Goal: Task Accomplishment & Management: Use online tool/utility

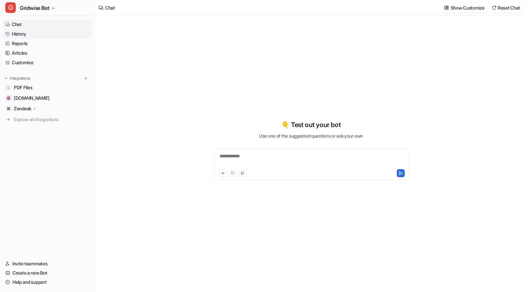
click at [15, 32] on link "History" at bounding box center [47, 33] width 89 height 9
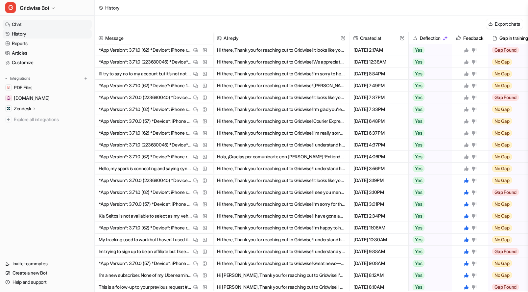
click at [22, 26] on link "Chat" at bounding box center [47, 24] width 89 height 9
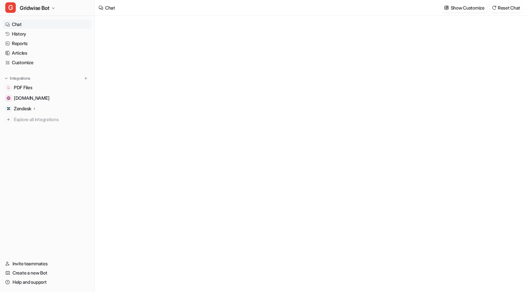
type textarea "**********"
click at [33, 36] on link "History" at bounding box center [47, 33] width 89 height 9
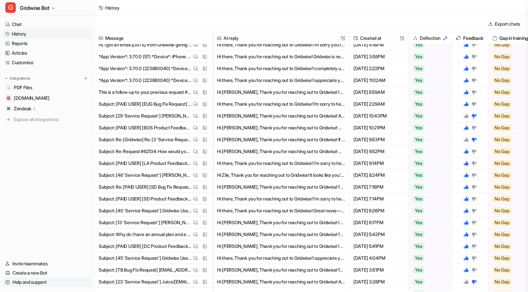
click at [29, 281] on link "Help and support" at bounding box center [47, 281] width 89 height 9
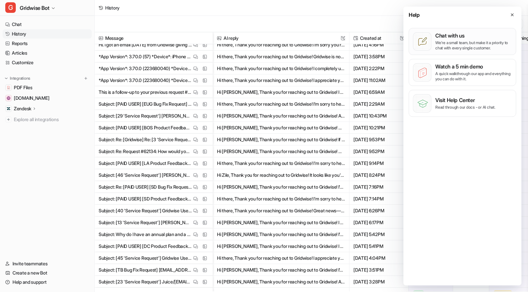
click at [461, 48] on p "We’re a small team, but make it a priority to chat with every single customer." at bounding box center [474, 45] width 77 height 11
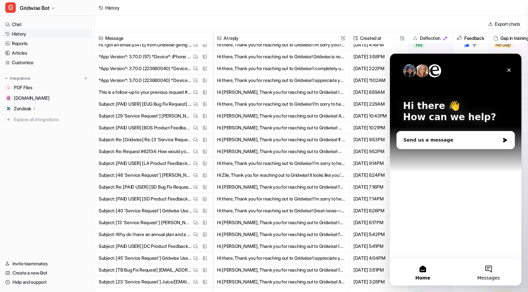
click at [487, 275] on span "Messages" at bounding box center [489, 277] width 23 height 5
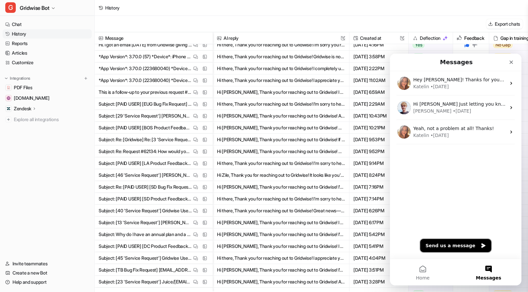
click at [460, 252] on button "Send us a message" at bounding box center [455, 245] width 71 height 13
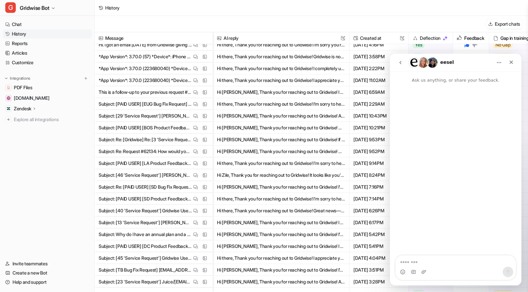
click at [414, 258] on textarea "Message…" at bounding box center [456, 260] width 120 height 11
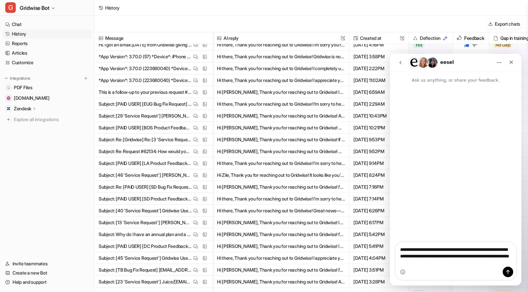
click at [409, 262] on textarea "**********" at bounding box center [456, 254] width 120 height 24
click at [479, 266] on textarea "**********" at bounding box center [456, 254] width 120 height 24
click at [403, 250] on textarea "**********" at bounding box center [456, 251] width 120 height 31
click at [406, 250] on textarea "**********" at bounding box center [456, 251] width 120 height 31
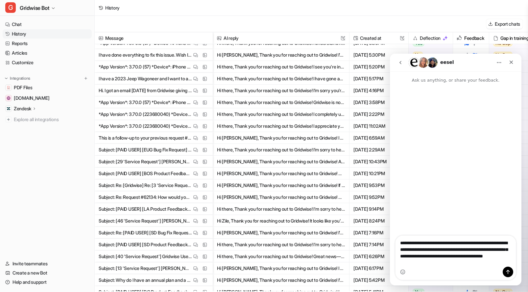
scroll to position [751, 0]
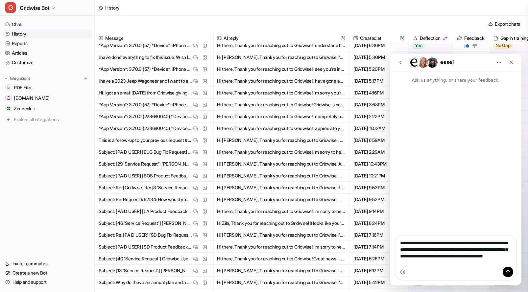
click at [464, 262] on textarea "**********" at bounding box center [456, 251] width 120 height 31
click at [465, 256] on textarea "**********" at bounding box center [456, 251] width 120 height 31
click at [404, 251] on textarea "**********" at bounding box center [456, 251] width 120 height 31
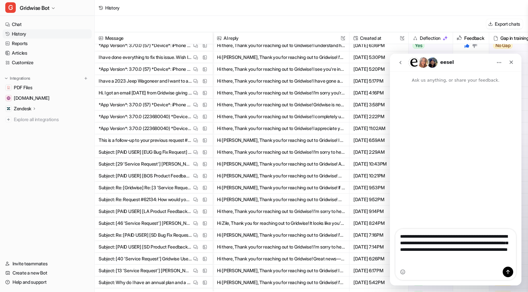
drag, startPoint x: 474, startPoint y: 262, endPoint x: 486, endPoint y: 263, distance: 12.2
click at [473, 260] on textarea "**********" at bounding box center [456, 244] width 120 height 31
type textarea "**********"
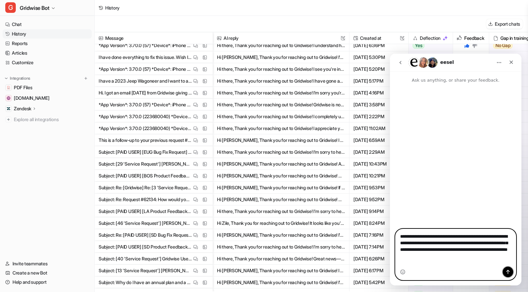
click at [508, 272] on icon "Send a message…" at bounding box center [509, 272] width 4 height 4
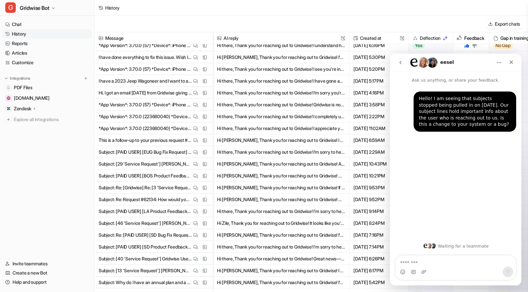
click at [435, 180] on div "Hello! I am seeing that subjects stopped being pulled in on [DATE]. Our subject…" at bounding box center [456, 161] width 132 height 154
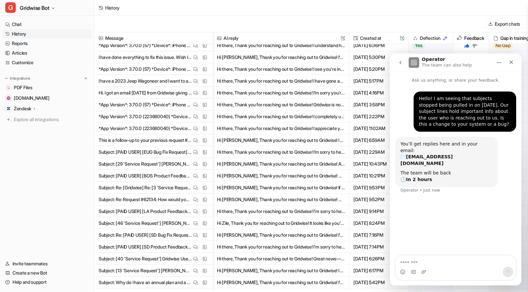
click at [495, 231] on div "Hello! I am seeing that subjects stopped being pulled in on [DATE]. Our subject…" at bounding box center [456, 170] width 132 height 172
click at [477, 235] on div "Hello! I am seeing that subjects stopped being pulled in on [DATE]. Our subject…" at bounding box center [456, 170] width 132 height 172
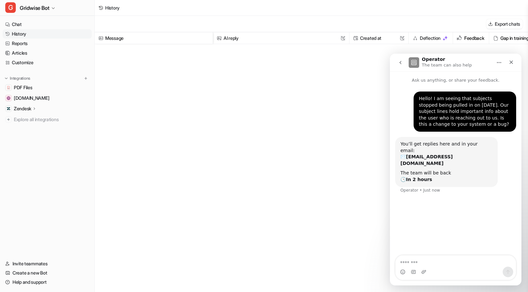
scroll to position [0, 0]
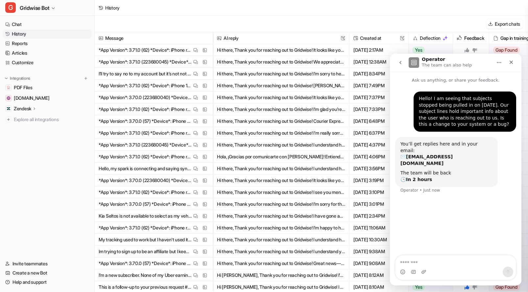
click at [458, 219] on div "Hello! I am seeing that subjects stopped being pulled in on [DATE]. Our subject…" at bounding box center [456, 170] width 132 height 172
click at [479, 226] on div "Hello! I am seeing that subjects stopped being pulled in on [DATE]. Our subject…" at bounding box center [456, 170] width 132 height 172
click at [404, 60] on button "go back" at bounding box center [400, 62] width 13 height 13
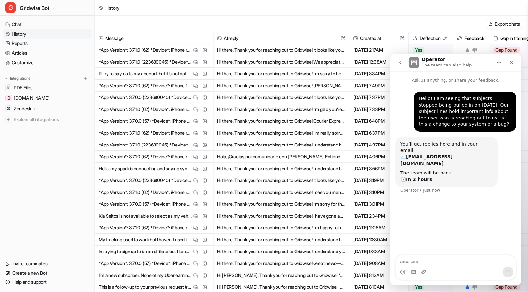
click at [401, 63] on icon "go back" at bounding box center [400, 62] width 5 height 5
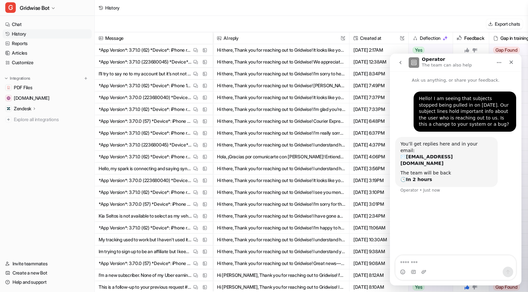
click at [402, 61] on icon "go back" at bounding box center [400, 62] width 5 height 5
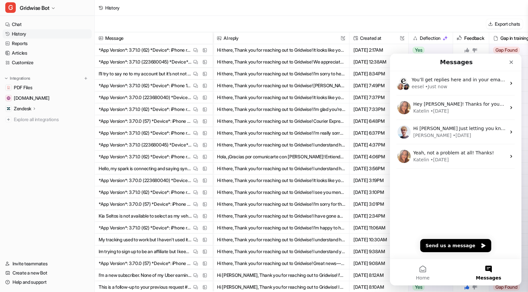
click at [492, 66] on div "Intercom messenger" at bounding box center [496, 62] width 42 height 12
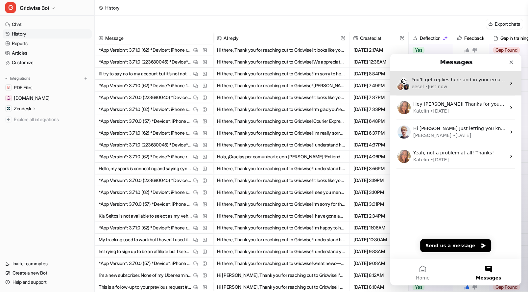
click at [428, 92] on div "You’ll get replies here and in your email: ✉️ [EMAIL_ADDRESS][DOMAIN_NAME] The …" at bounding box center [456, 83] width 132 height 24
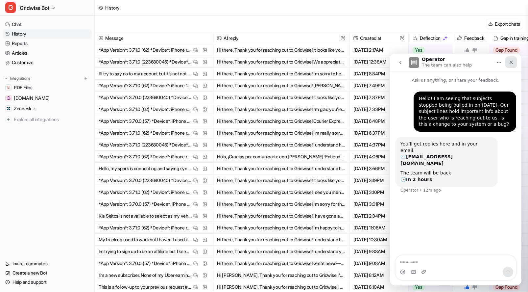
click at [510, 59] on div "Close" at bounding box center [512, 62] width 12 height 12
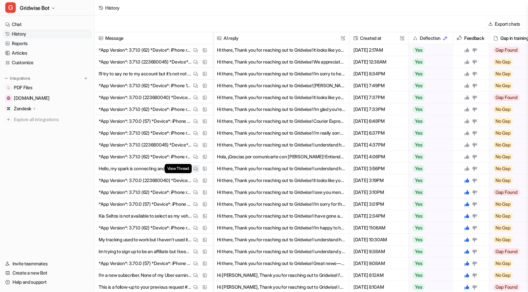
click at [195, 169] on img at bounding box center [195, 168] width 5 height 5
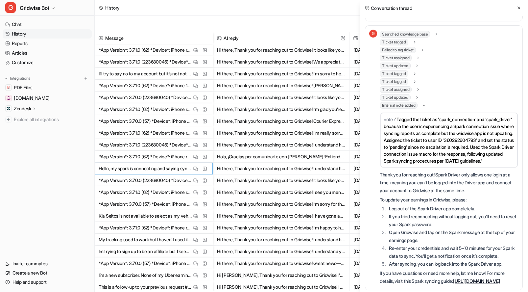
scroll to position [86, 0]
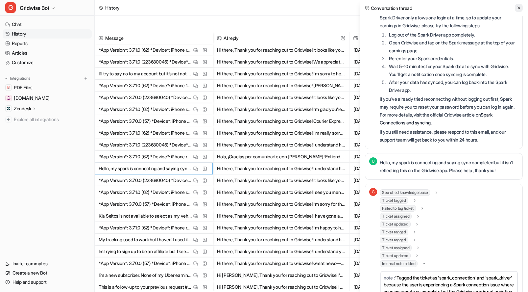
click at [520, 9] on icon at bounding box center [519, 8] width 5 height 5
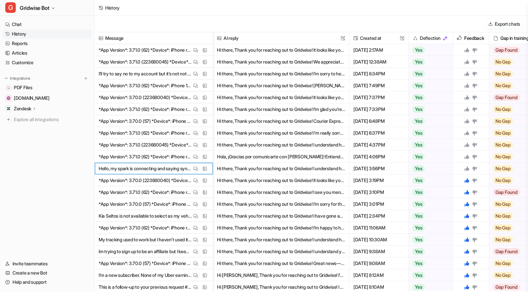
click at [466, 167] on icon at bounding box center [467, 168] width 5 height 5
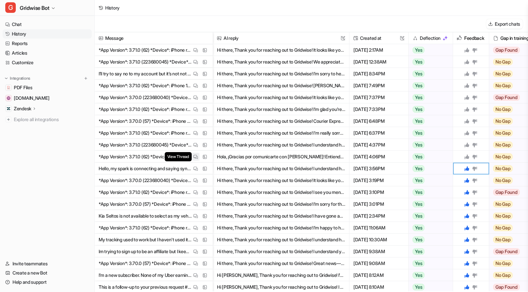
click at [193, 153] on button "View Thread" at bounding box center [196, 157] width 8 height 8
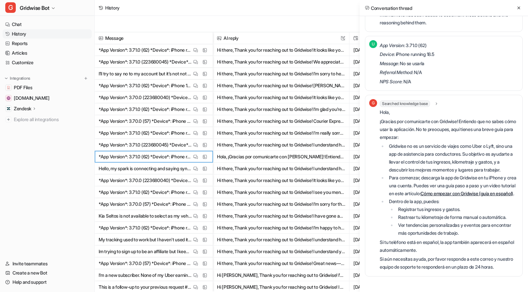
scroll to position [218, 0]
drag, startPoint x: 433, startPoint y: 38, endPoint x: 402, endPoint y: 38, distance: 30.6
click at [402, 60] on p "Message : No se usarla" at bounding box center [407, 64] width 54 height 8
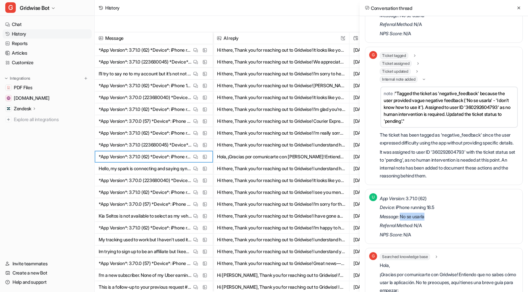
scroll to position [0, 0]
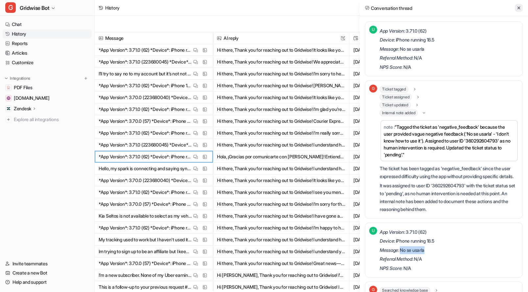
click at [519, 10] on icon at bounding box center [519, 8] width 5 height 5
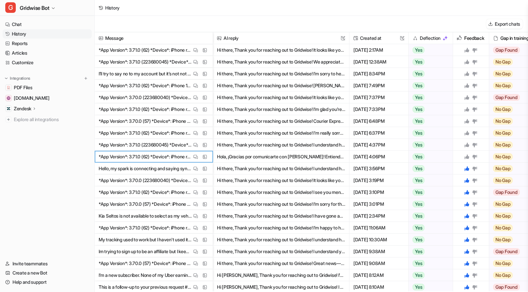
click at [467, 155] on icon at bounding box center [467, 156] width 5 height 5
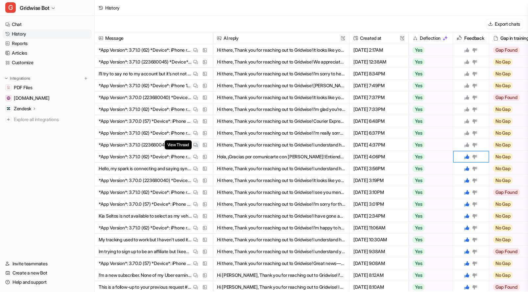
click at [195, 144] on img at bounding box center [195, 144] width 5 height 5
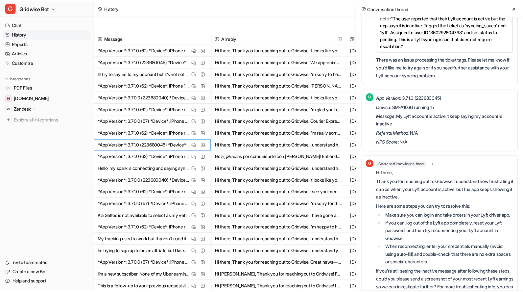
scroll to position [186, 0]
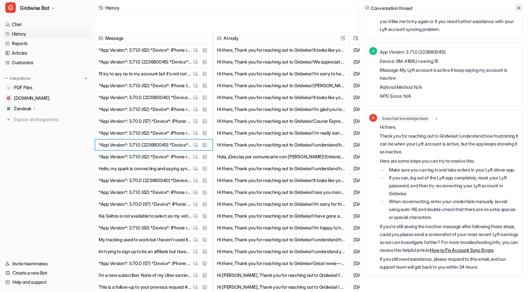
click at [520, 6] on icon at bounding box center [519, 8] width 5 height 5
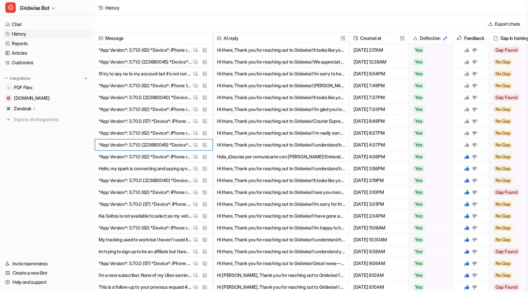
click at [470, 144] on icon at bounding box center [467, 144] width 5 height 5
click at [29, 42] on link "Reports" at bounding box center [47, 43] width 89 height 9
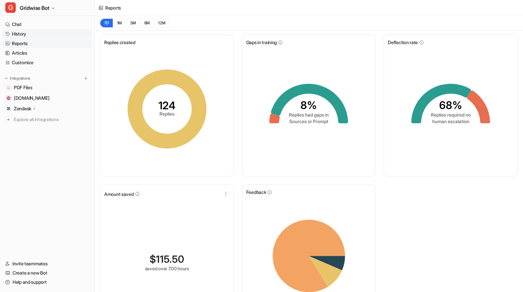
click at [32, 32] on link "History" at bounding box center [47, 33] width 89 height 9
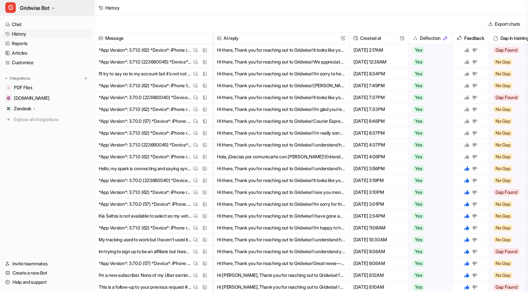
click at [33, 4] on span "Gridwise Bot" at bounding box center [35, 7] width 30 height 9
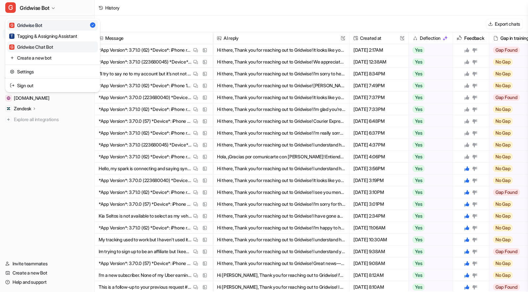
click at [51, 49] on div "G Gridwise Chat Bot" at bounding box center [31, 46] width 44 height 7
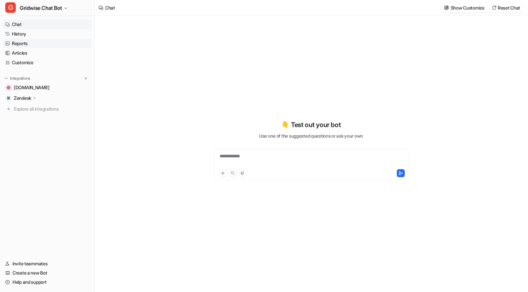
type textarea "**********"
click at [32, 33] on link "History" at bounding box center [47, 33] width 89 height 9
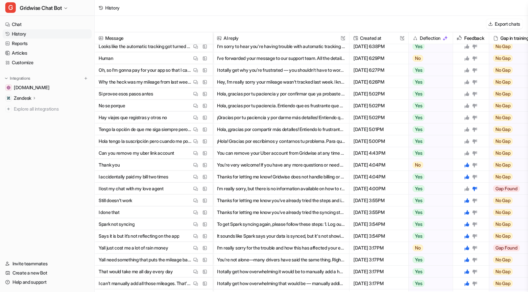
scroll to position [145, 0]
click at [195, 155] on img at bounding box center [195, 153] width 5 height 5
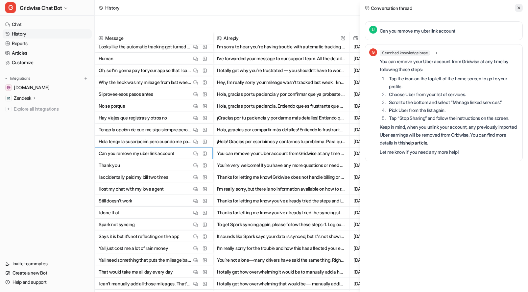
click at [518, 6] on icon at bounding box center [519, 8] width 5 height 5
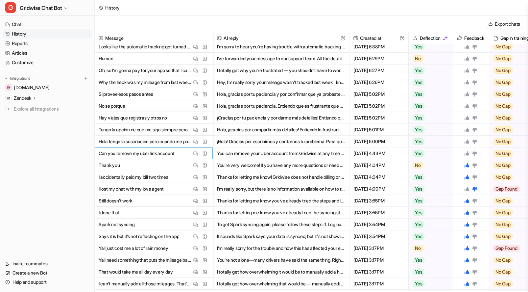
click at [467, 152] on icon at bounding box center [467, 153] width 5 height 5
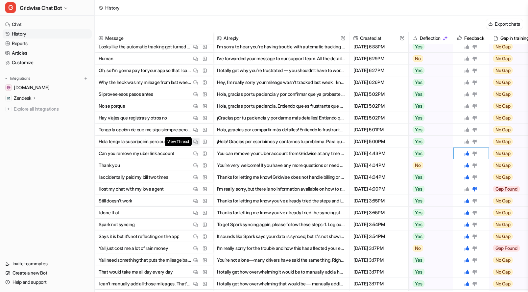
click at [195, 141] on img at bounding box center [195, 141] width 5 height 5
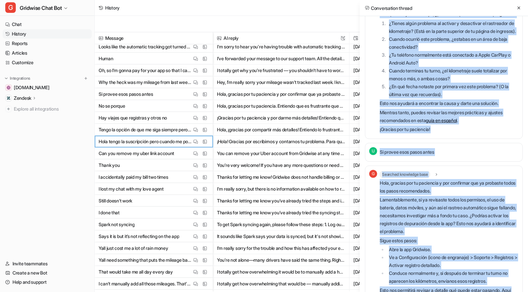
scroll to position [776, 0]
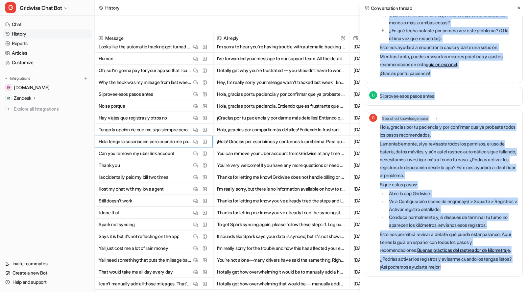
drag, startPoint x: 386, startPoint y: 35, endPoint x: 489, endPoint y: 272, distance: 258.7
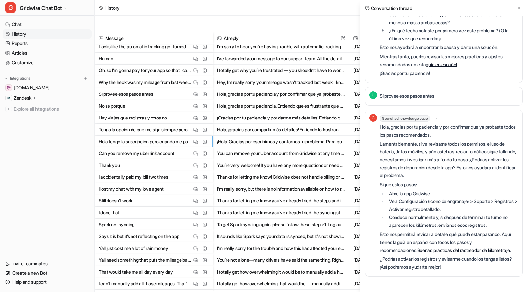
click at [454, 213] on li "Conduce normalmente y, si después de terminar tu turno no aparecen los kilómetr…" at bounding box center [453, 221] width 132 height 16
click at [404, 92] on p "Si provee esos pasos antes" at bounding box center [407, 96] width 55 height 8
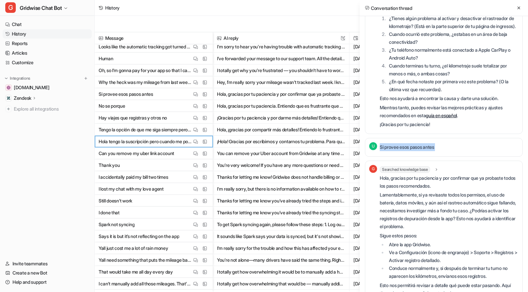
scroll to position [582, 0]
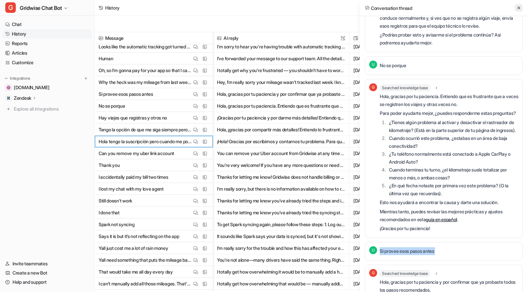
click at [519, 7] on icon at bounding box center [519, 8] width 5 height 5
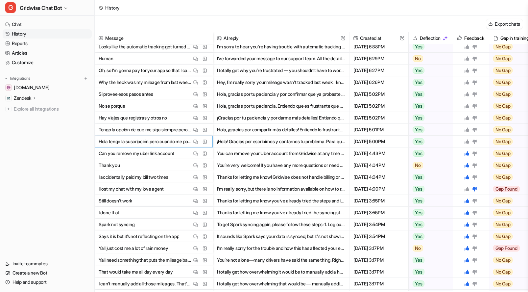
click at [467, 139] on icon at bounding box center [467, 141] width 5 height 5
click at [470, 127] on icon at bounding box center [467, 129] width 5 height 5
click at [468, 114] on div at bounding box center [471, 118] width 31 height 12
click at [468, 102] on div at bounding box center [471, 106] width 31 height 12
click at [467, 106] on icon at bounding box center [467, 106] width 5 height 5
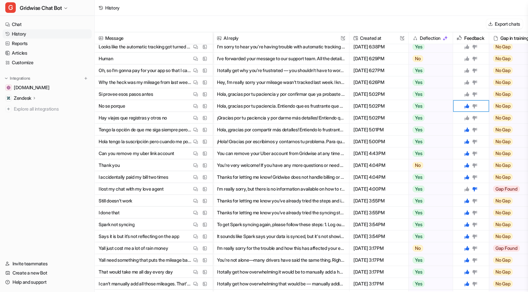
click at [468, 119] on icon at bounding box center [467, 117] width 5 height 5
click at [467, 94] on icon at bounding box center [467, 94] width 5 height 5
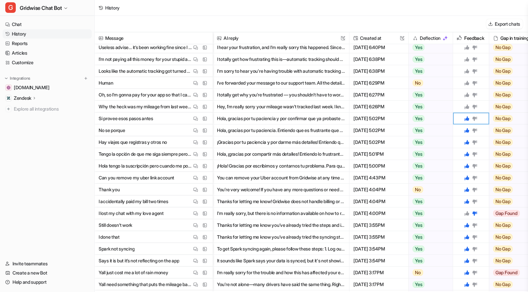
scroll to position [119, 0]
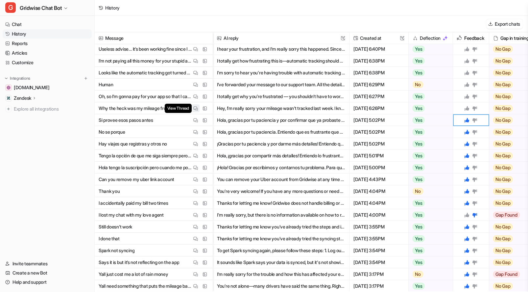
click at [195, 108] on img at bounding box center [195, 108] width 5 height 5
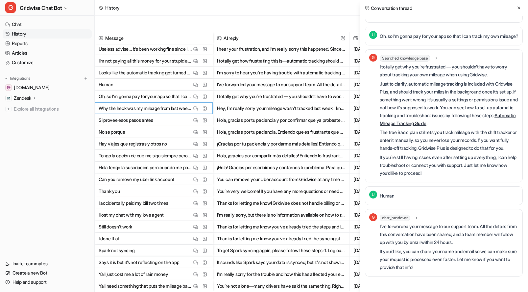
scroll to position [228, 0]
click at [518, 10] on button at bounding box center [519, 8] width 8 height 8
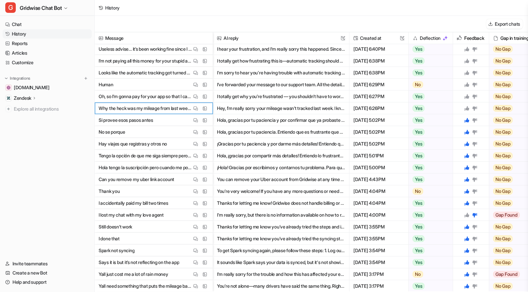
click at [467, 109] on icon at bounding box center [467, 108] width 5 height 5
click at [468, 97] on icon at bounding box center [467, 96] width 5 height 5
click at [474, 83] on icon at bounding box center [475, 85] width 5 height 4
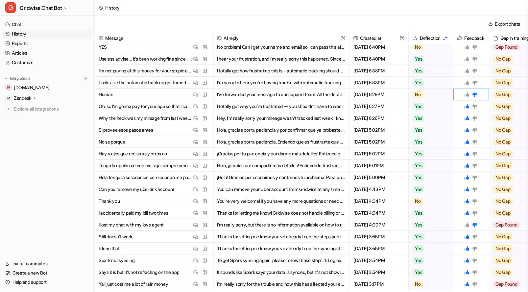
scroll to position [69, 0]
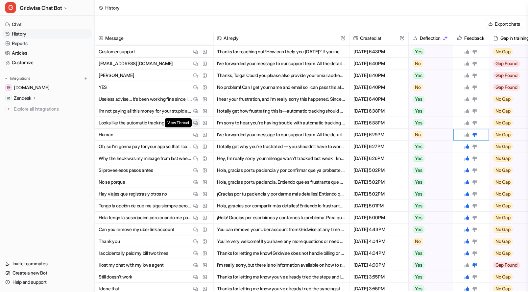
click at [191, 124] on span "View Thread" at bounding box center [178, 122] width 27 height 9
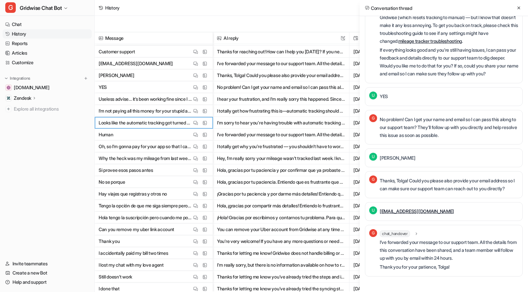
scroll to position [483, 0]
click at [521, 8] on button at bounding box center [519, 8] width 8 height 8
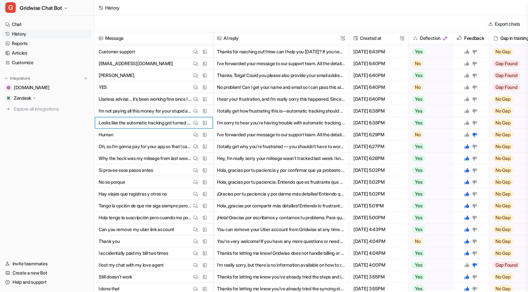
click at [467, 120] on icon at bounding box center [467, 122] width 5 height 5
click at [467, 111] on icon at bounding box center [467, 111] width 5 height 5
click at [467, 97] on icon at bounding box center [467, 99] width 5 height 5
click at [467, 89] on icon at bounding box center [467, 87] width 5 height 5
click at [467, 76] on icon at bounding box center [467, 75] width 5 height 5
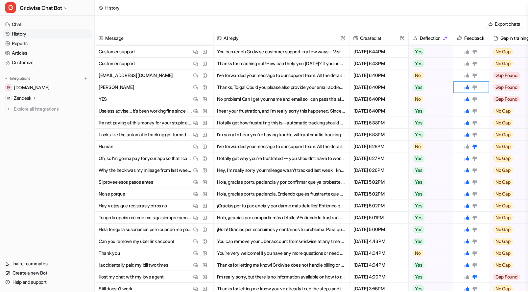
scroll to position [0, 0]
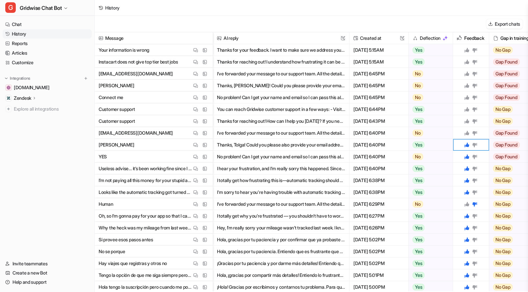
click at [468, 137] on div at bounding box center [471, 133] width 31 height 12
click at [465, 133] on icon at bounding box center [467, 133] width 5 height 5
click at [195, 118] on button "View Thread" at bounding box center [196, 121] width 8 height 8
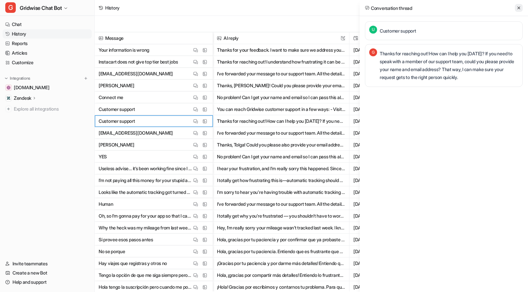
click at [519, 11] on button at bounding box center [519, 8] width 8 height 8
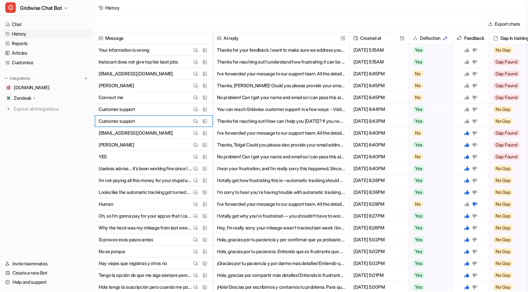
click at [465, 120] on div at bounding box center [471, 121] width 31 height 12
click at [467, 119] on icon at bounding box center [467, 121] width 5 height 5
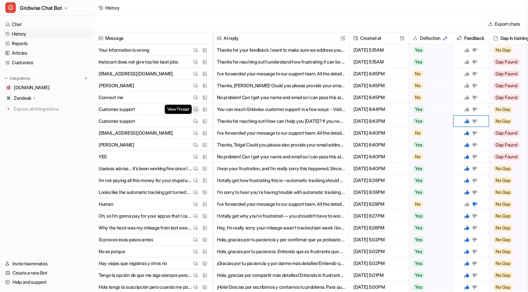
click at [196, 108] on img at bounding box center [195, 109] width 5 height 5
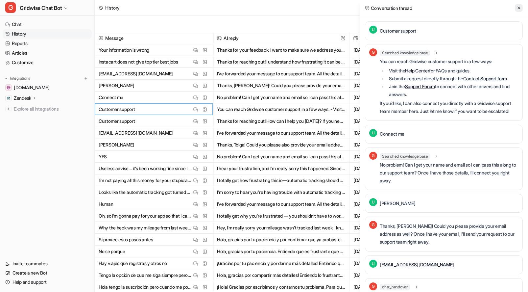
click at [517, 7] on icon at bounding box center [519, 8] width 5 height 5
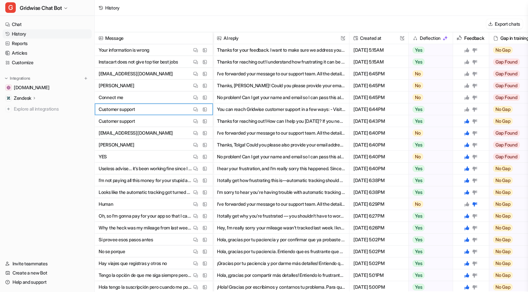
drag, startPoint x: 467, startPoint y: 109, endPoint x: 469, endPoint y: 95, distance: 13.6
click at [467, 109] on icon at bounding box center [467, 109] width 5 height 5
drag, startPoint x: 468, startPoint y: 95, endPoint x: 467, endPoint y: 91, distance: 3.7
click at [468, 95] on icon at bounding box center [467, 97] width 5 height 5
click at [465, 83] on icon at bounding box center [467, 85] width 5 height 5
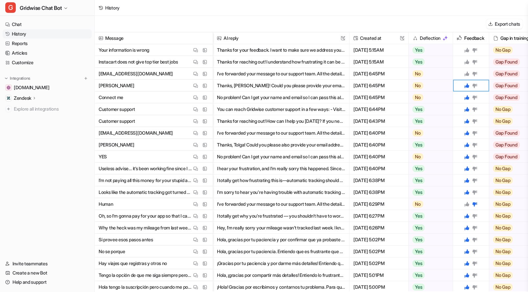
click at [465, 75] on icon at bounding box center [467, 73] width 5 height 5
click at [192, 61] on button "View Thread" at bounding box center [196, 62] width 8 height 8
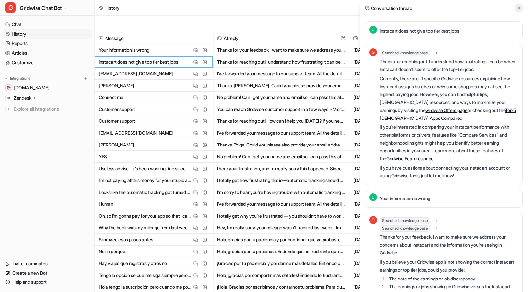
click at [521, 5] on button at bounding box center [519, 8] width 8 height 8
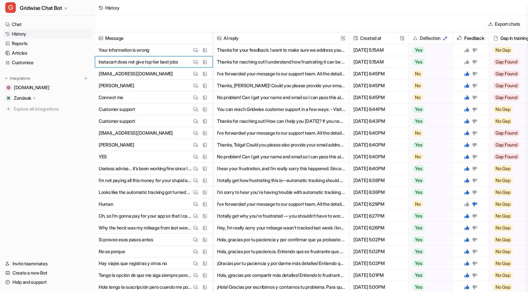
click at [468, 61] on icon at bounding box center [467, 62] width 5 height 5
click at [476, 47] on icon at bounding box center [474, 49] width 5 height 5
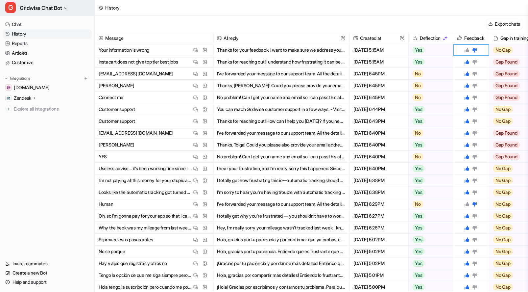
click at [46, 8] on span "Gridwise Chat Bot" at bounding box center [41, 7] width 42 height 9
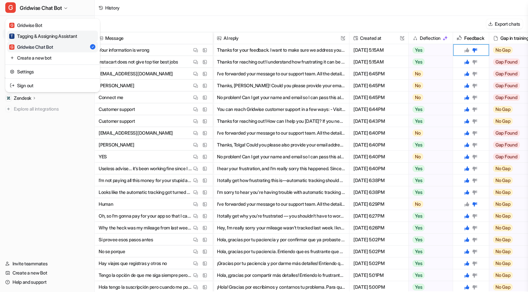
click at [50, 35] on div "T Tagging & Assigning Assistant" at bounding box center [43, 36] width 68 height 7
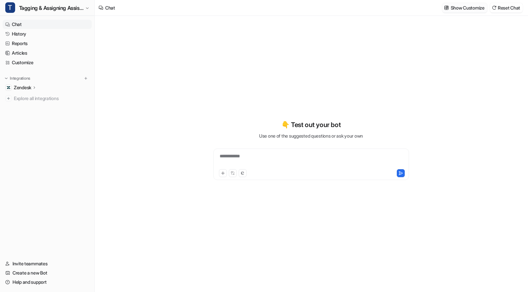
click at [467, 7] on p "Show Customize" at bounding box center [468, 7] width 34 height 7
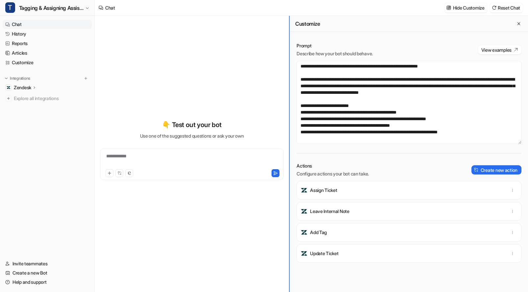
click at [121, 173] on div "**********" at bounding box center [312, 154] width 434 height 276
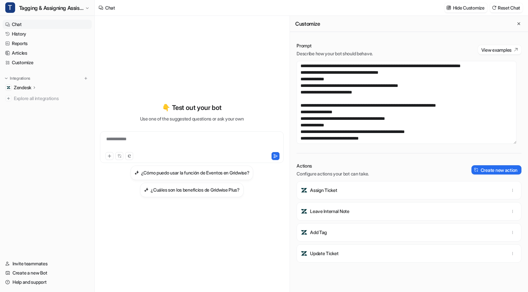
scroll to position [99, 0]
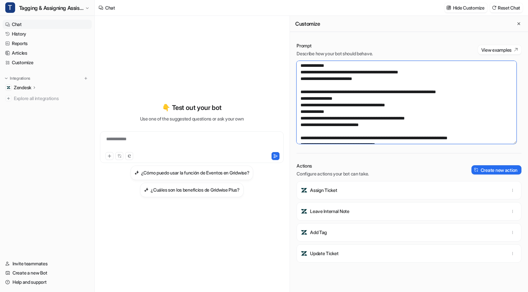
click at [397, 102] on textarea at bounding box center [407, 102] width 220 height 83
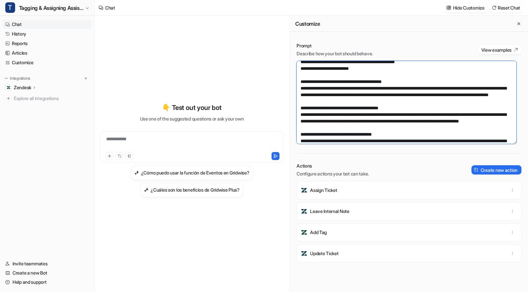
click at [422, 104] on textarea at bounding box center [407, 102] width 220 height 83
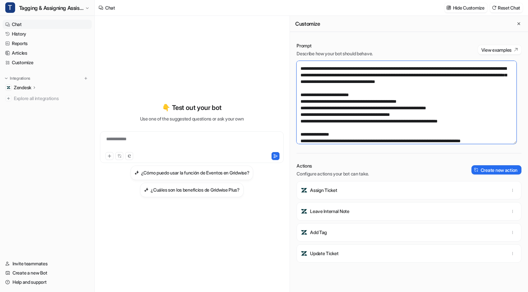
scroll to position [11, 0]
click at [303, 128] on textarea at bounding box center [407, 102] width 220 height 83
click at [303, 107] on textarea at bounding box center [407, 102] width 220 height 83
click at [492, 114] on textarea at bounding box center [407, 102] width 220 height 83
click at [360, 115] on textarea at bounding box center [407, 102] width 220 height 83
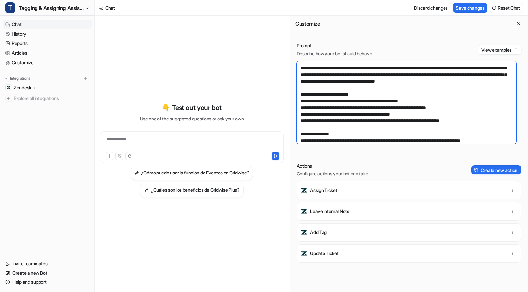
click at [369, 114] on textarea at bounding box center [407, 102] width 220 height 83
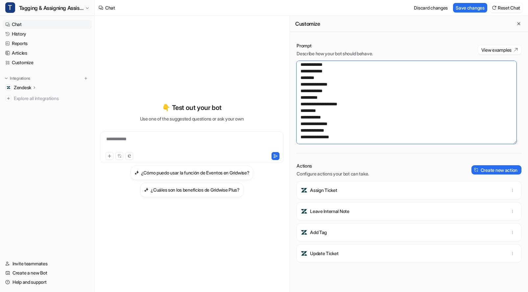
scroll to position [7, 0]
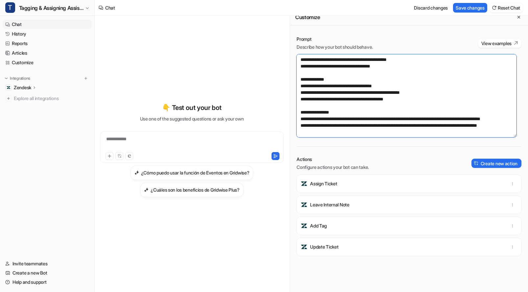
drag, startPoint x: 300, startPoint y: 68, endPoint x: 509, endPoint y: 318, distance: 326.3
click at [509, 292] on html "**********" at bounding box center [264, 146] width 528 height 292
click at [403, 116] on textarea at bounding box center [407, 95] width 220 height 83
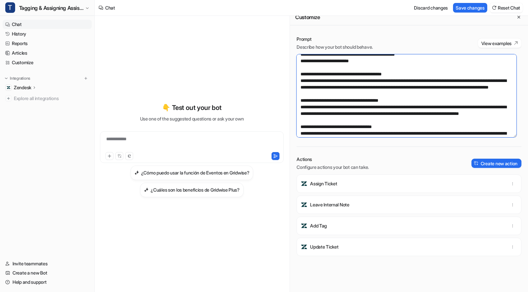
scroll to position [198, 0]
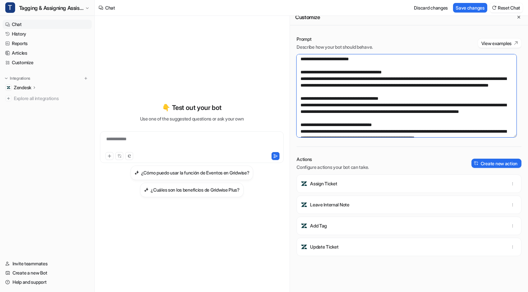
click at [383, 64] on textarea at bounding box center [407, 95] width 220 height 83
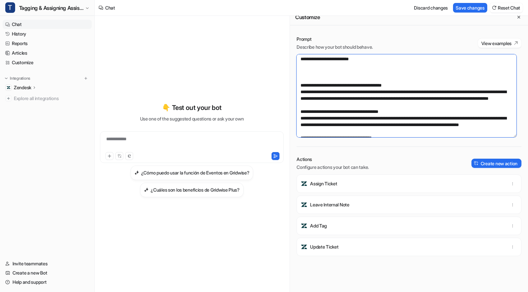
paste textarea "**********"
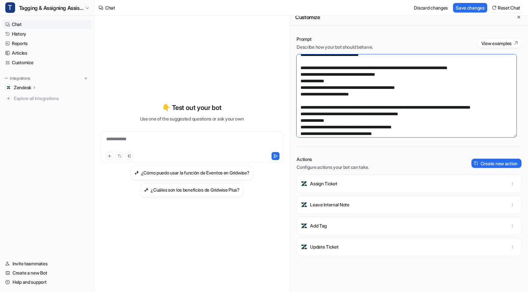
scroll to position [170, 0]
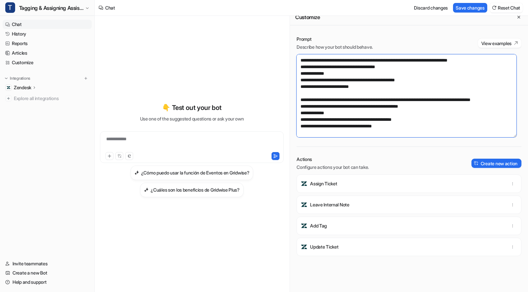
click at [352, 109] on textarea at bounding box center [407, 95] width 220 height 83
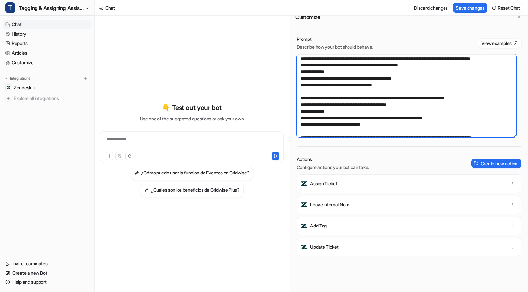
scroll to position [206, 0]
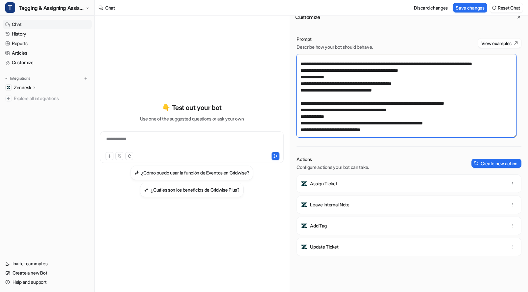
click at [444, 73] on textarea at bounding box center [407, 95] width 220 height 83
click at [362, 115] on textarea at bounding box center [407, 95] width 220 height 83
click at [411, 116] on textarea at bounding box center [407, 95] width 220 height 83
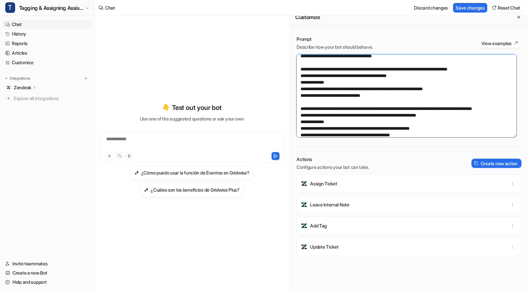
scroll to position [241, 0]
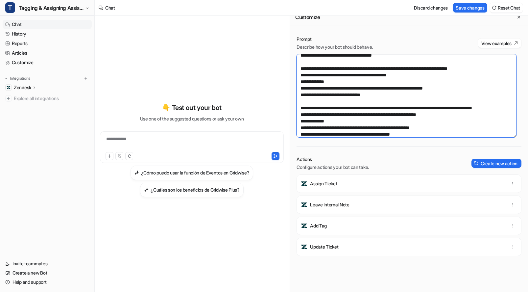
click at [362, 121] on textarea at bounding box center [407, 95] width 220 height 83
click at [444, 121] on textarea at bounding box center [407, 95] width 220 height 83
click at [484, 127] on textarea at bounding box center [407, 95] width 220 height 83
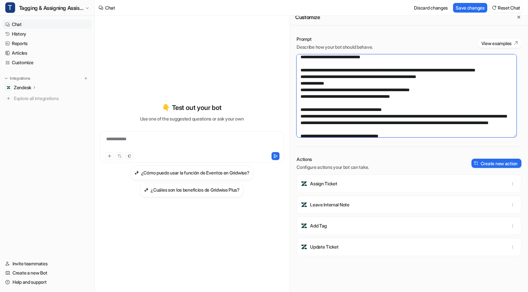
scroll to position [269, 0]
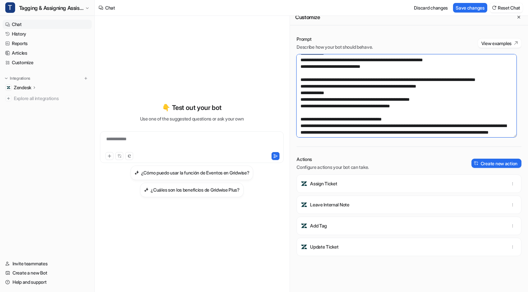
click at [423, 76] on textarea at bounding box center [407, 95] width 220 height 83
click at [455, 68] on textarea at bounding box center [407, 95] width 220 height 83
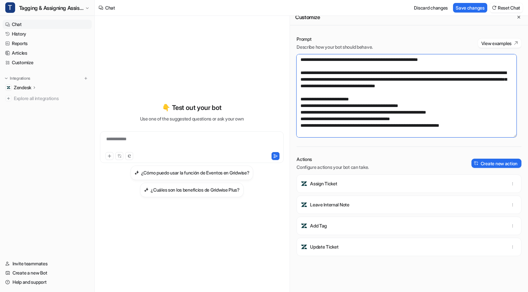
scroll to position [0, 0]
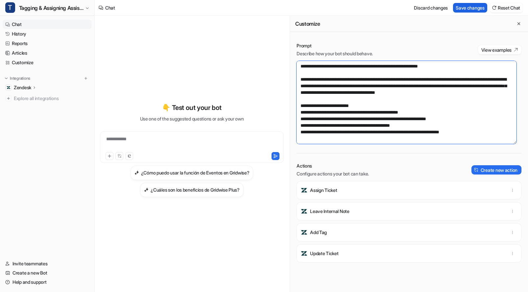
type textarea "**********"
click at [464, 7] on button "Save changes" at bounding box center [470, 8] width 34 height 10
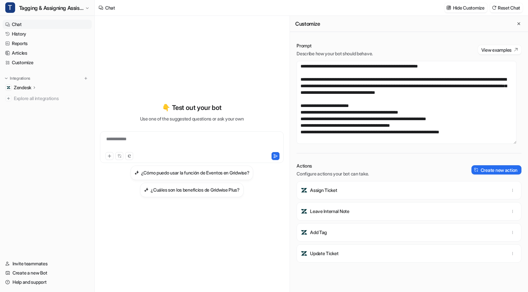
click at [50, 142] on nav "Chat History Reports Articles Customize Integrations Zendesk Overview Sources A…" at bounding box center [47, 135] width 94 height 237
click at [27, 89] on p "Zendesk" at bounding box center [22, 87] width 17 height 7
click at [37, 116] on p "AI Agent" at bounding box center [27, 116] width 17 height 7
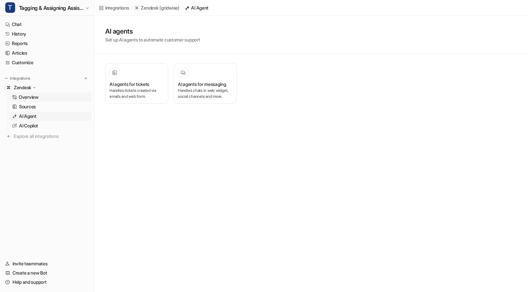
click at [26, 97] on p "Overview" at bounding box center [29, 97] width 20 height 7
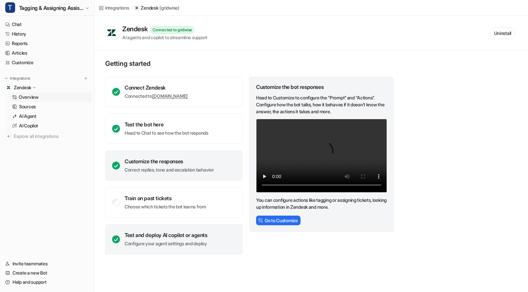
click at [193, 240] on div "Test and deploy AI copilot or agents Configure your agent settings and deploy" at bounding box center [166, 239] width 83 height 15
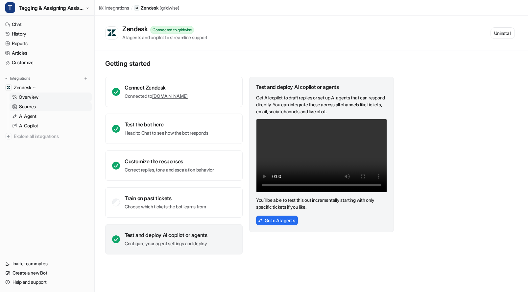
click at [40, 106] on link "Sources" at bounding box center [51, 106] width 82 height 9
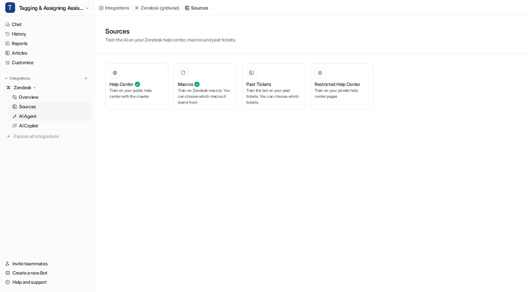
click at [35, 115] on p "AI Agent" at bounding box center [27, 116] width 17 height 7
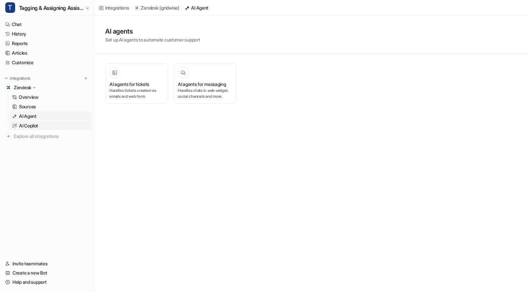
click at [38, 125] on p "AI Copilot" at bounding box center [28, 125] width 19 height 7
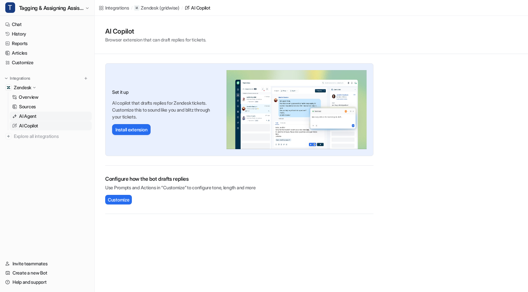
click at [30, 115] on p "AI Agent" at bounding box center [27, 116] width 17 height 7
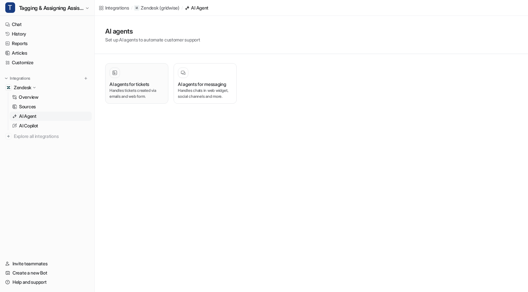
click at [139, 93] on p "Handles tickets created via emails and web form." at bounding box center [137, 94] width 55 height 12
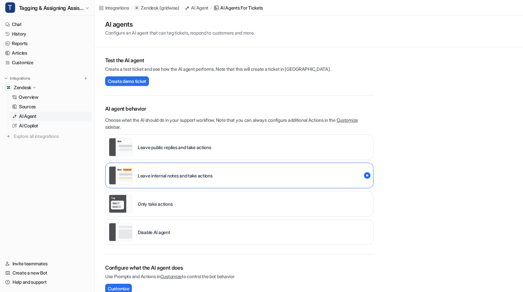
scroll to position [151, 0]
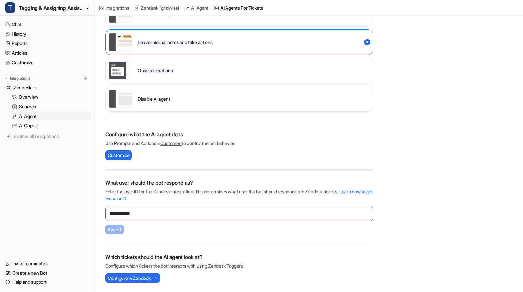
click at [151, 215] on input "**********" at bounding box center [239, 213] width 268 height 15
click at [118, 216] on input "**********" at bounding box center [239, 213] width 268 height 15
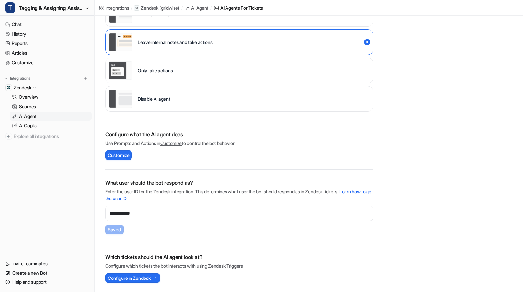
click at [368, 179] on h2 "What user should the bot respond as?" at bounding box center [239, 183] width 268 height 8
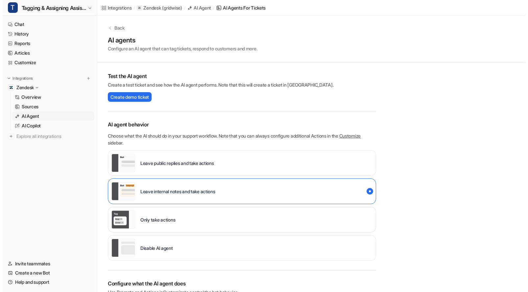
scroll to position [0, 0]
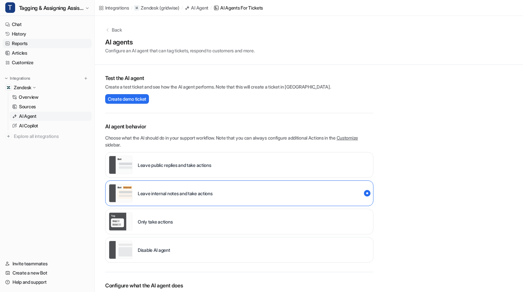
click at [29, 43] on link "Reports" at bounding box center [47, 43] width 89 height 9
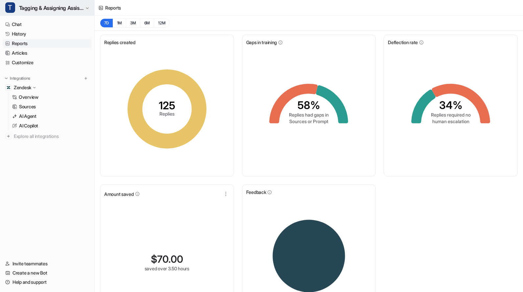
click at [64, 10] on span "Tagging & Assigning Assistant" at bounding box center [51, 7] width 64 height 9
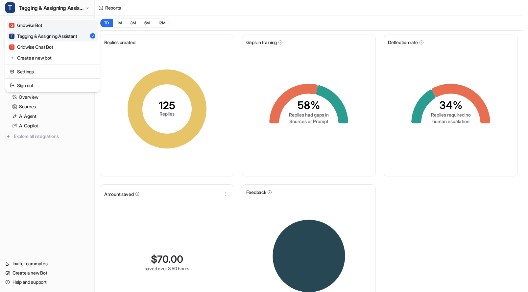
click at [51, 26] on link "G Gridwise Bot" at bounding box center [52, 25] width 91 height 11
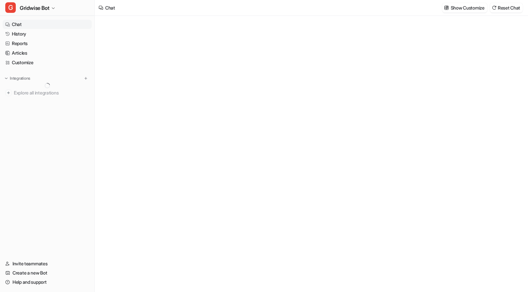
type textarea "**********"
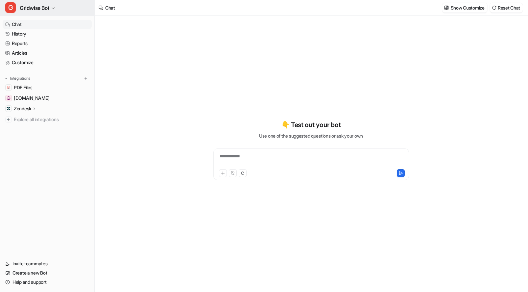
click at [40, 8] on span "Gridwise Bot" at bounding box center [35, 7] width 30 height 9
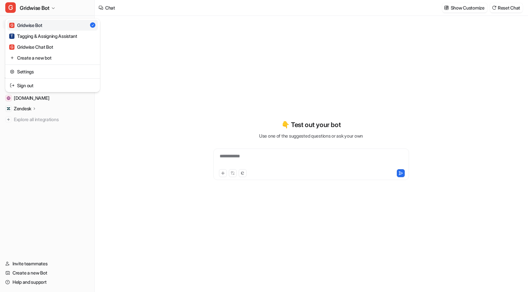
click at [278, 75] on div "**********" at bounding box center [264, 146] width 528 height 292
click at [36, 37] on link "History" at bounding box center [47, 33] width 89 height 9
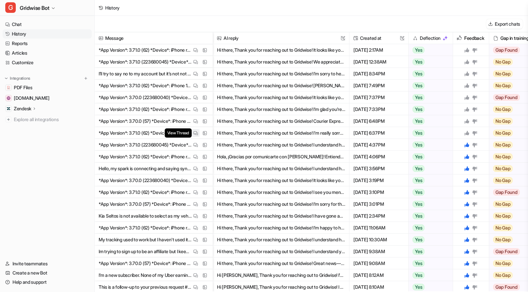
click at [194, 134] on img at bounding box center [195, 133] width 5 height 5
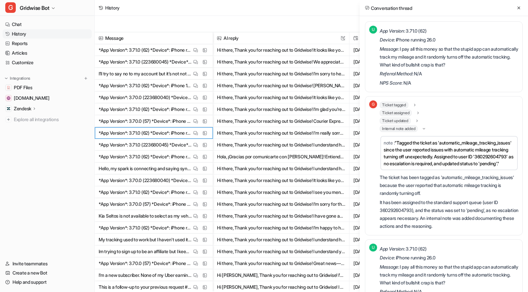
click at [523, 7] on div "Conversation thread" at bounding box center [444, 8] width 168 height 16
click at [521, 6] on icon at bounding box center [519, 8] width 5 height 5
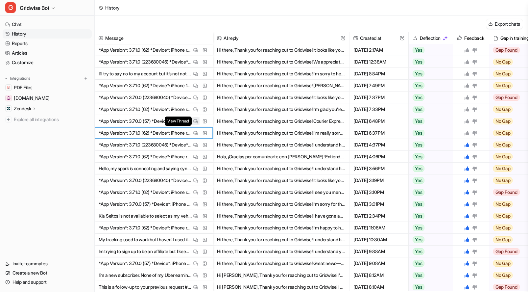
click at [193, 123] on img at bounding box center [195, 121] width 5 height 5
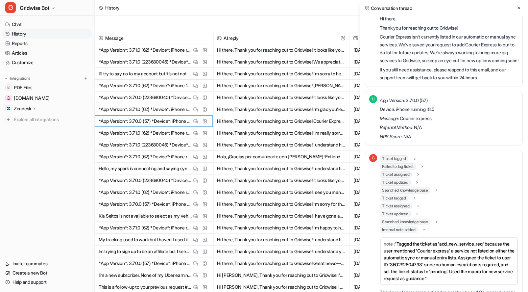
scroll to position [162, 0]
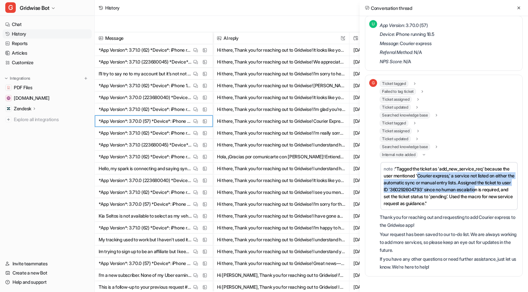
drag, startPoint x: 427, startPoint y: 174, endPoint x: 510, endPoint y: 190, distance: 83.8
click at [510, 190] on span ""Tagged the ticket as 'add_new_service_req' because the user mentioned 'Courier…" at bounding box center [449, 186] width 131 height 40
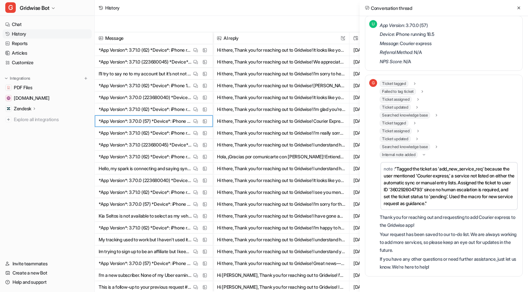
click at [482, 202] on td "note : "Tagged the ticket as 'add_new_service_req' because the user mentioned '…" at bounding box center [450, 186] width 138 height 48
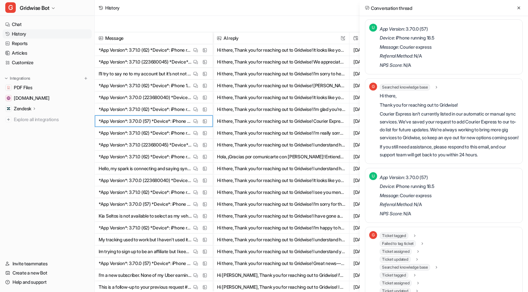
scroll to position [0, 0]
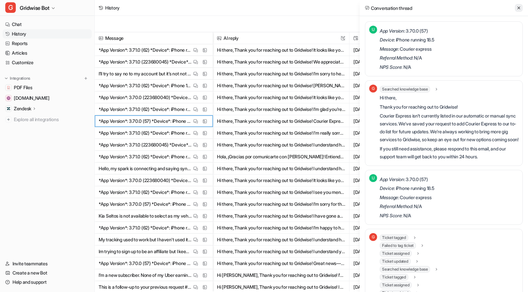
click at [521, 9] on icon at bounding box center [519, 8] width 5 height 5
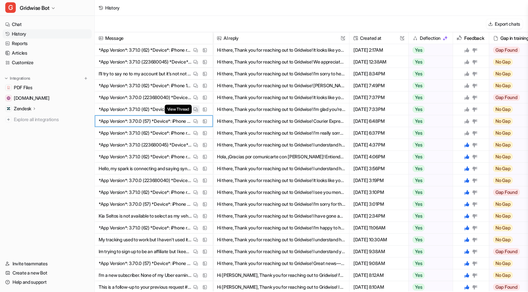
click at [194, 113] on button "View Thread" at bounding box center [196, 109] width 8 height 8
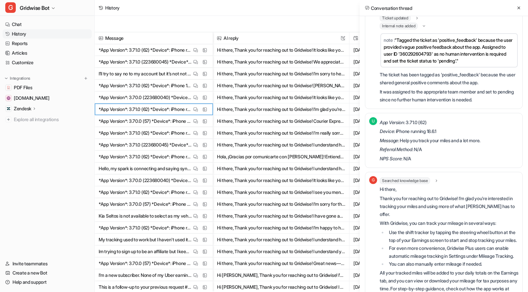
scroll to position [82, 0]
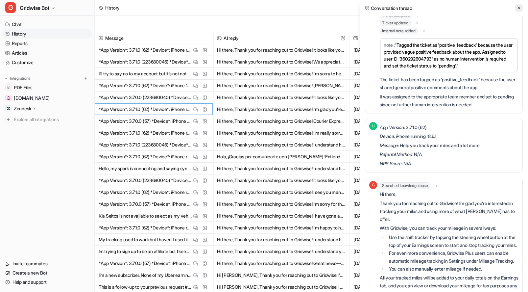
click at [521, 9] on button at bounding box center [519, 8] width 8 height 8
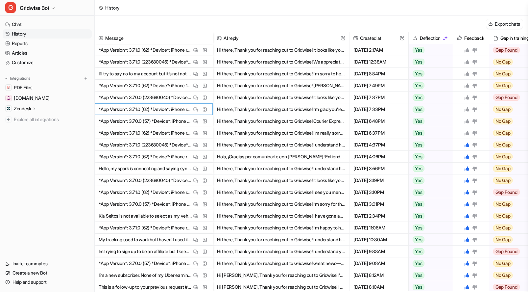
click at [31, 195] on nav "Chat History Reports Articles Customize Integrations PDF Files [DOMAIN_NAME] Ze…" at bounding box center [47, 135] width 94 height 237
